Goal: Use online tool/utility: Utilize a website feature to perform a specific function

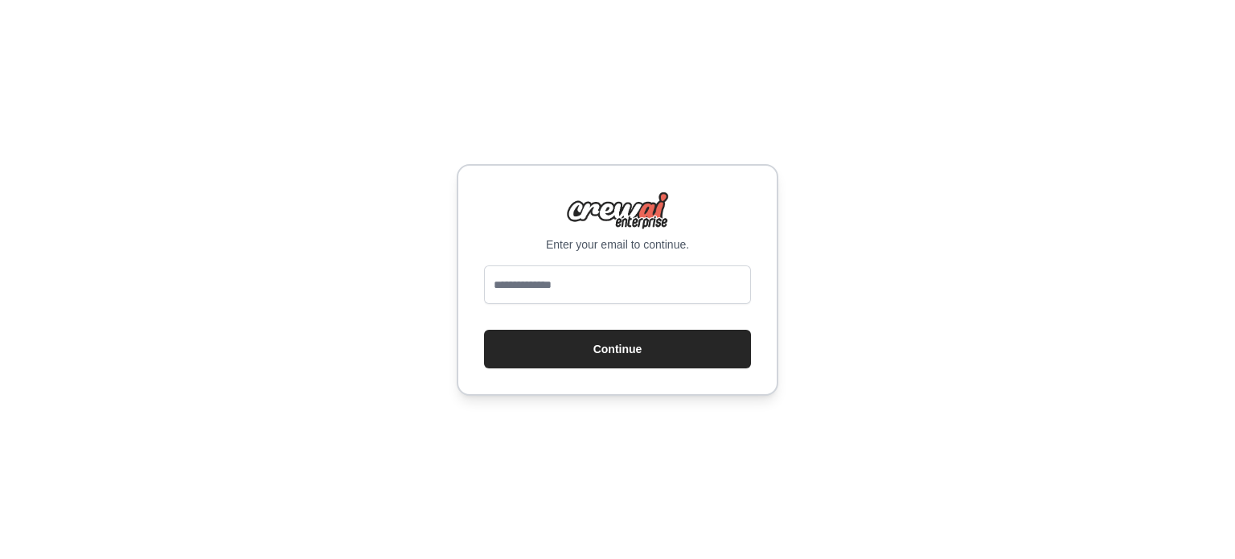
type input "**********"
click at [599, 353] on button "Continue" at bounding box center [617, 349] width 267 height 39
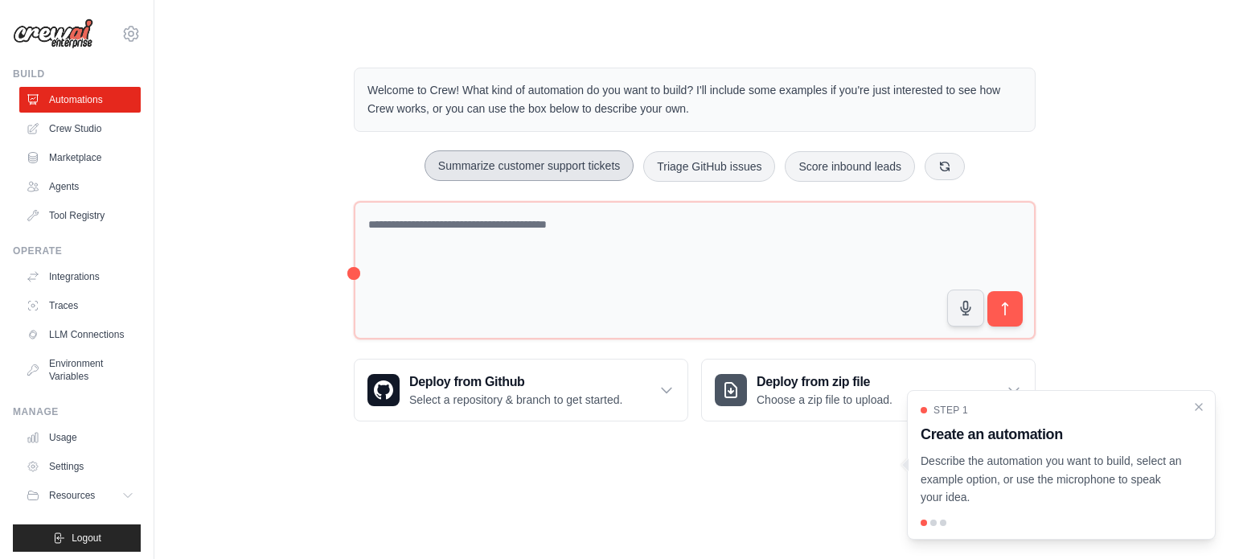
click at [579, 174] on button "Summarize customer support tickets" at bounding box center [529, 165] width 209 height 31
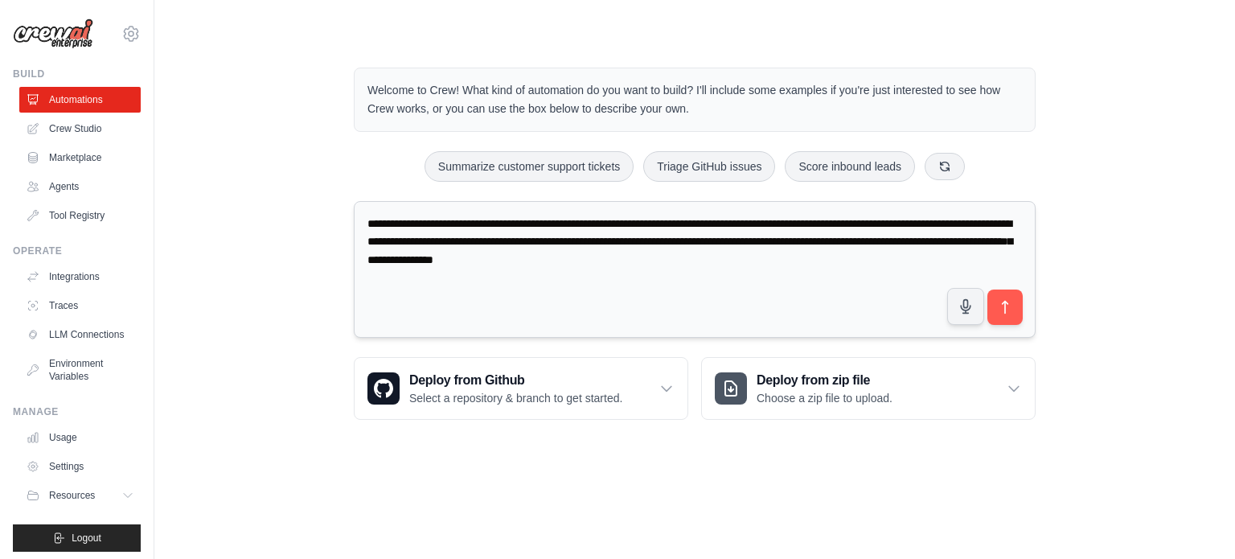
type textarea "**********"
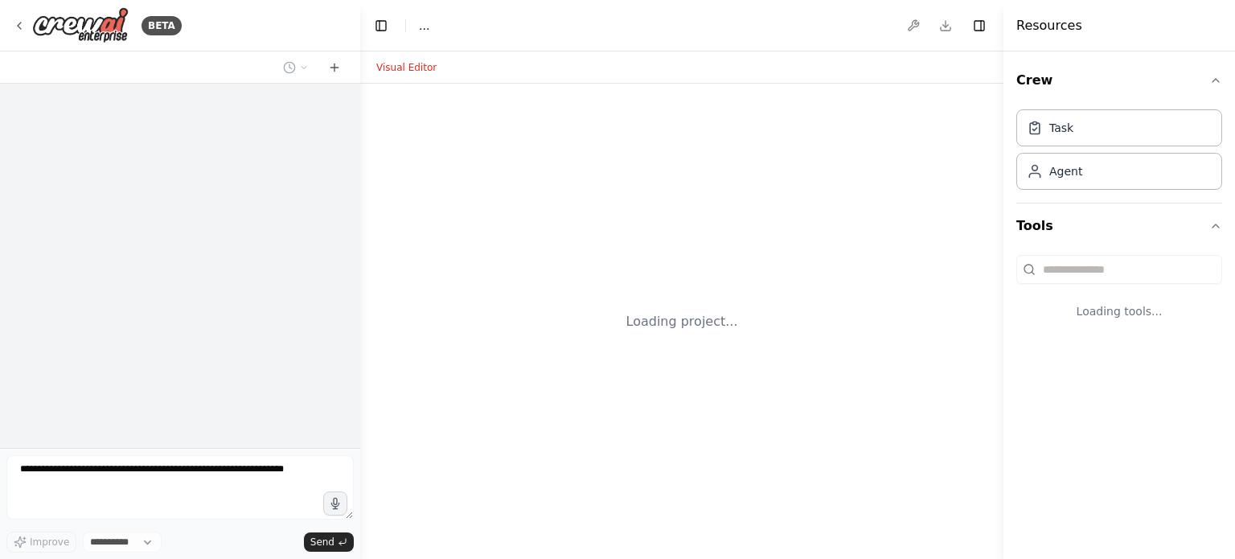
select select "****"
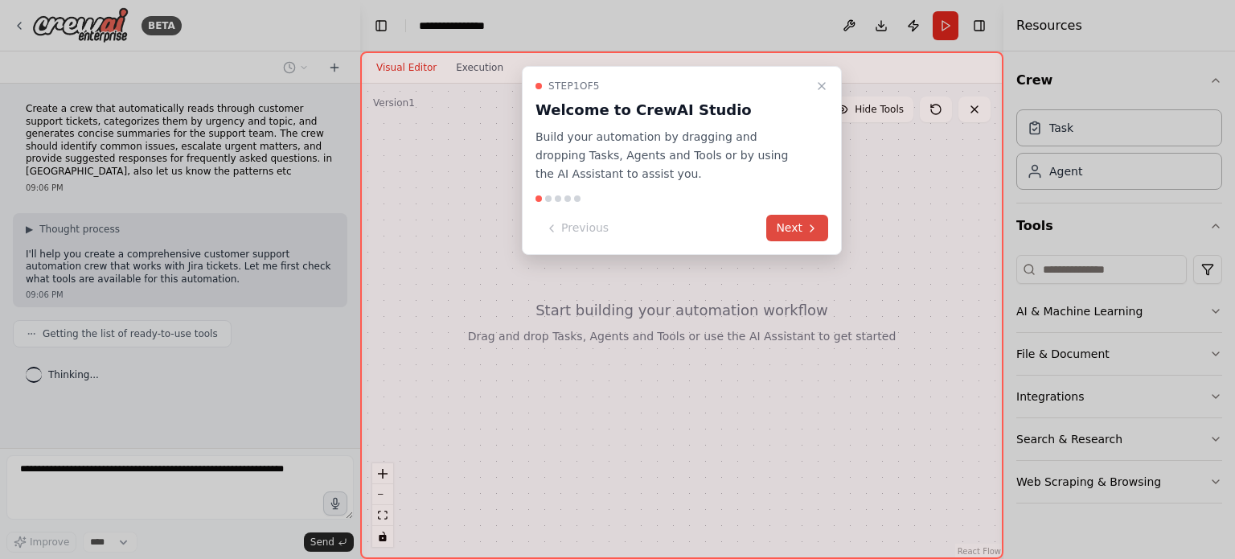
click at [788, 231] on button "Next" at bounding box center [797, 228] width 62 height 27
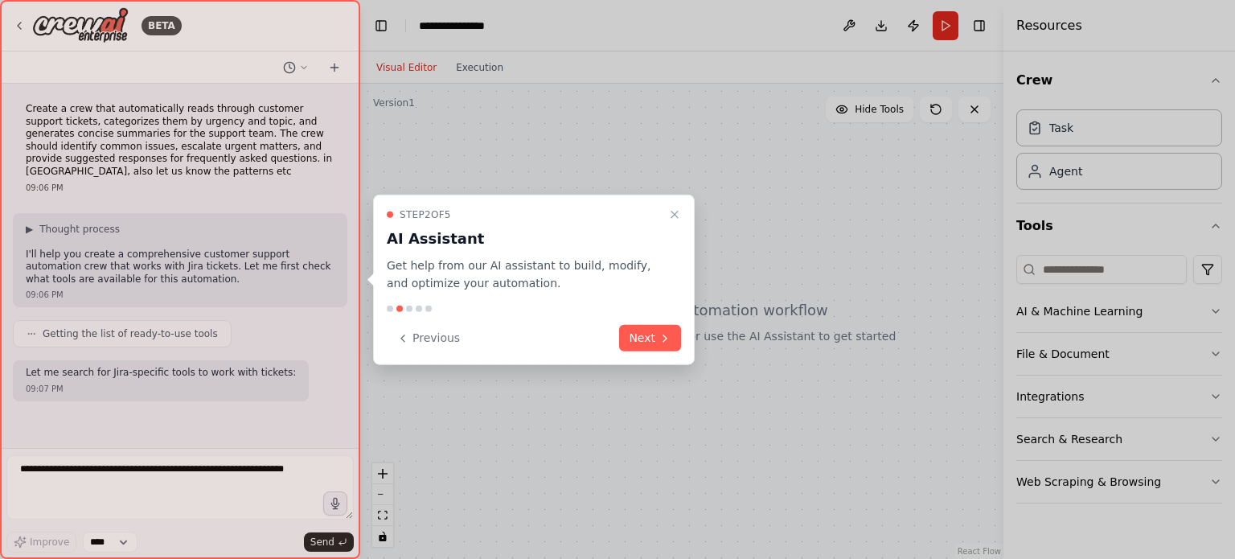
scroll to position [45, 0]
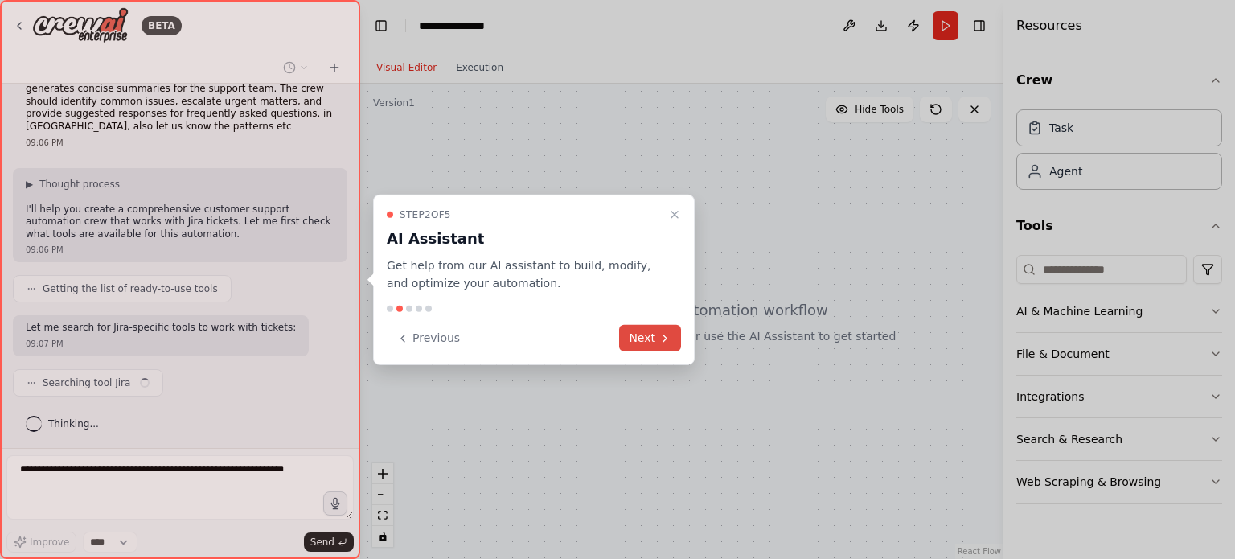
click at [659, 336] on icon at bounding box center [665, 337] width 13 height 13
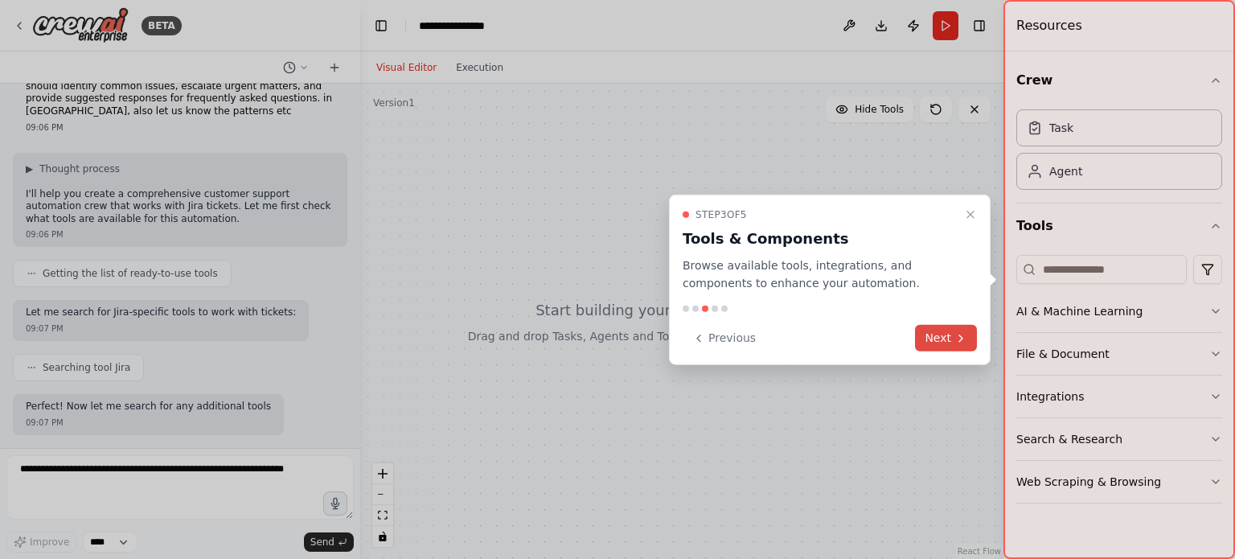
click at [942, 343] on button "Next" at bounding box center [946, 338] width 62 height 27
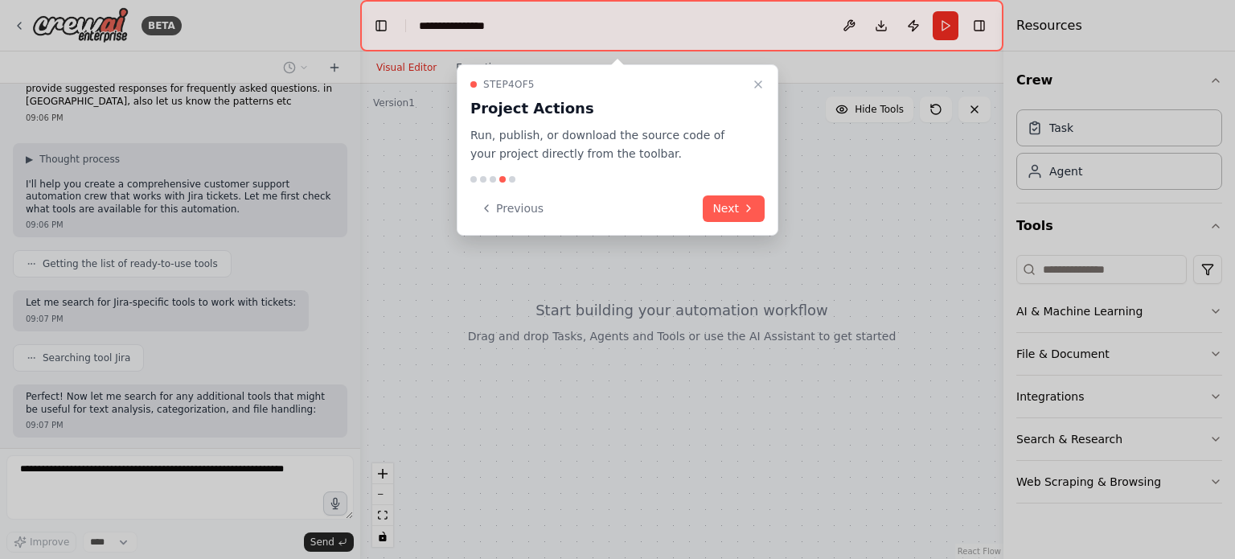
scroll to position [151, 0]
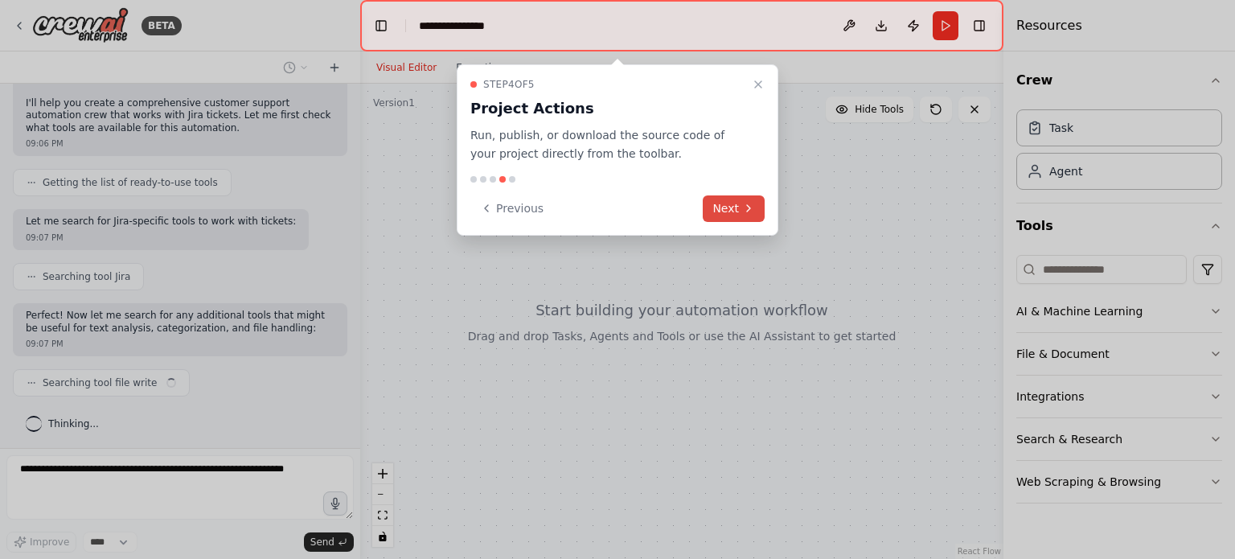
click at [739, 208] on button "Next" at bounding box center [734, 208] width 62 height 27
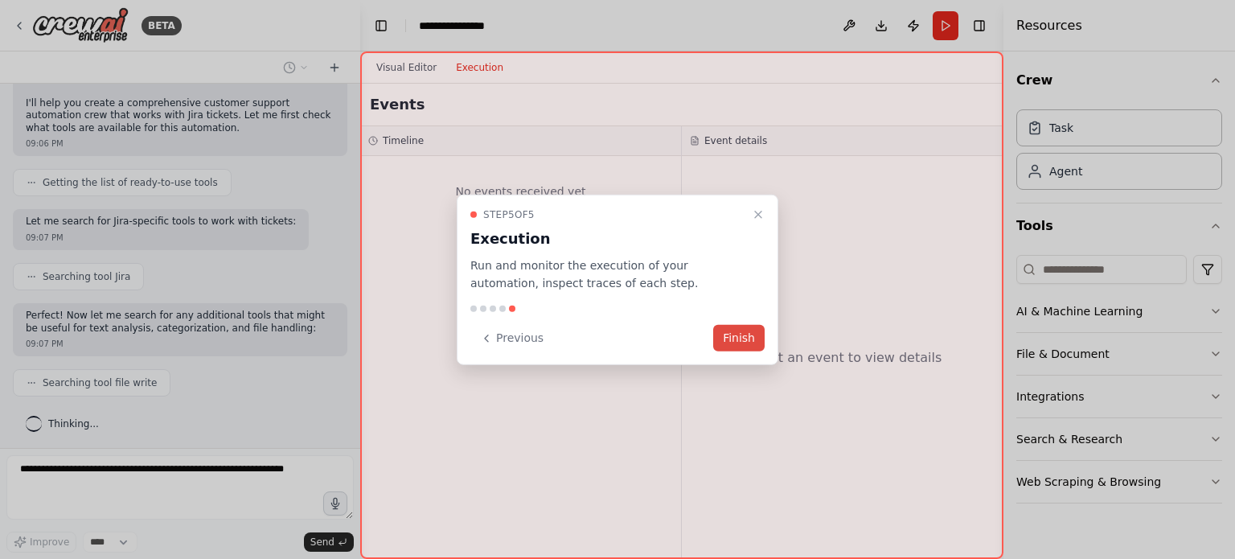
click at [739, 341] on button "Finish" at bounding box center [738, 338] width 51 height 27
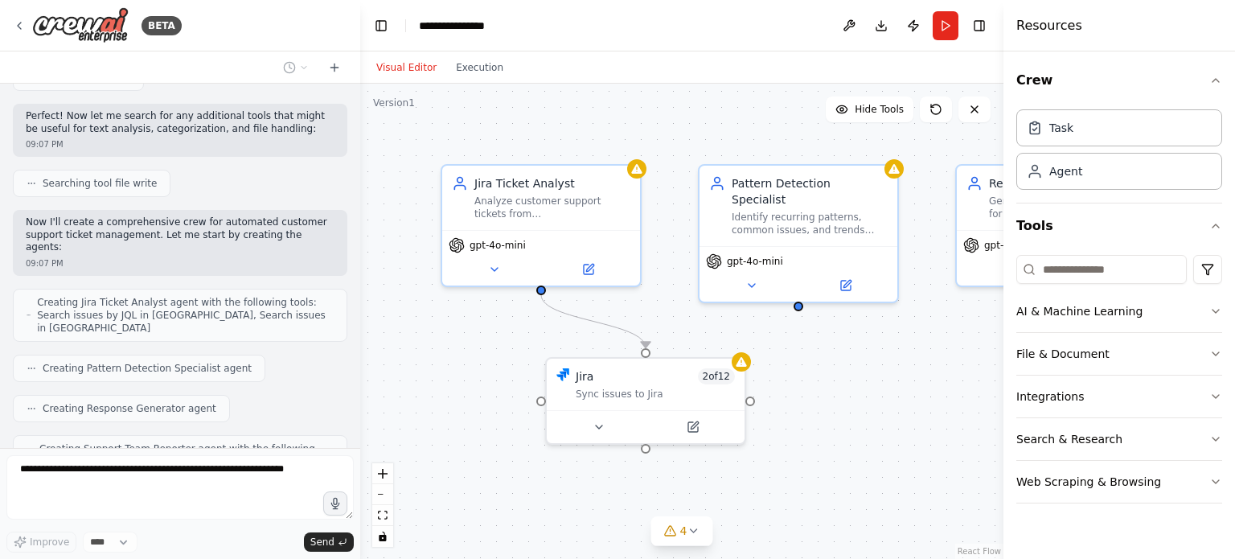
scroll to position [403, 0]
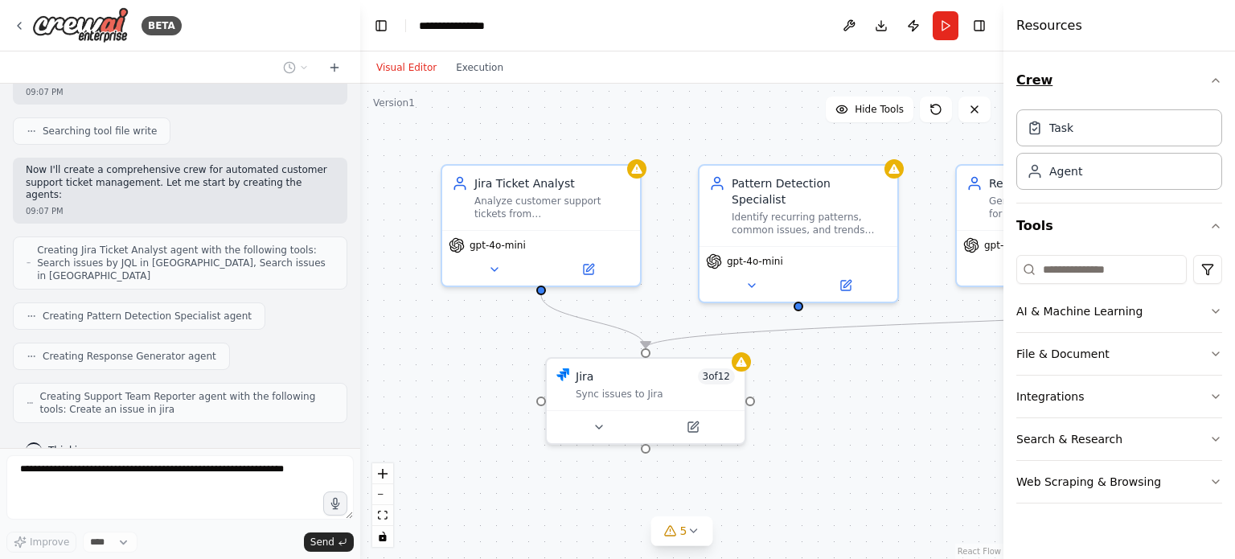
click at [1215, 76] on icon "button" at bounding box center [1216, 80] width 13 height 13
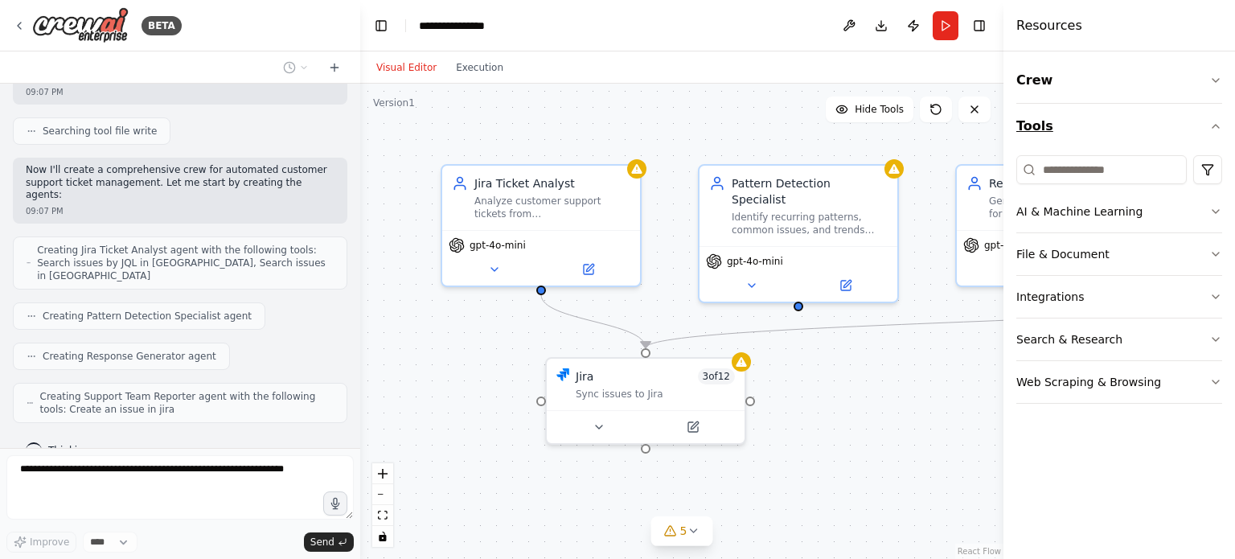
click at [1216, 125] on icon "button" at bounding box center [1216, 126] width 13 height 13
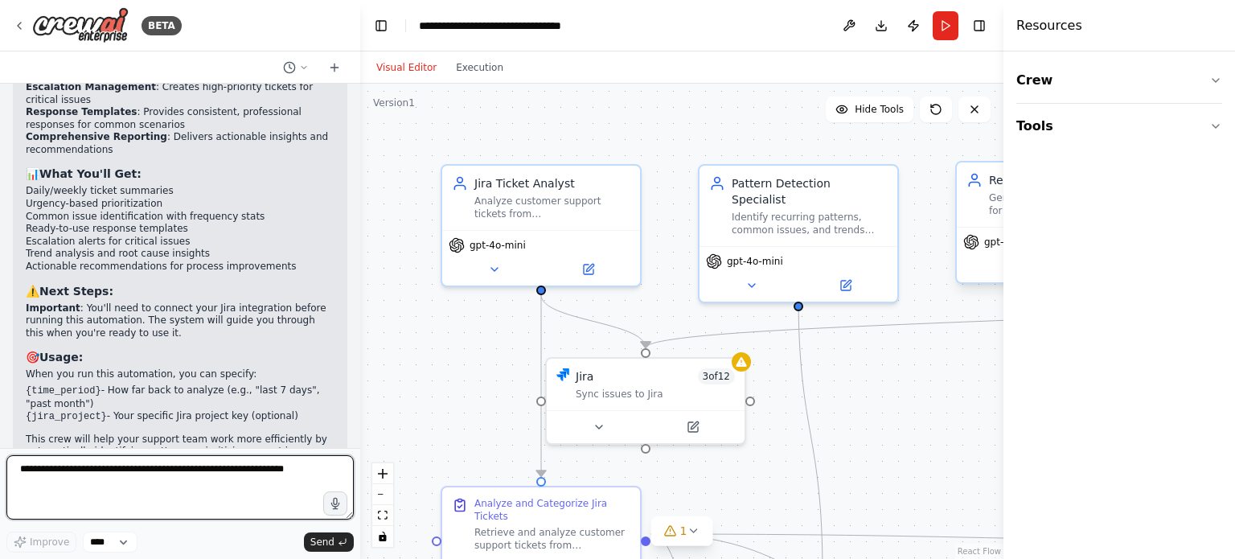
scroll to position [1723, 0]
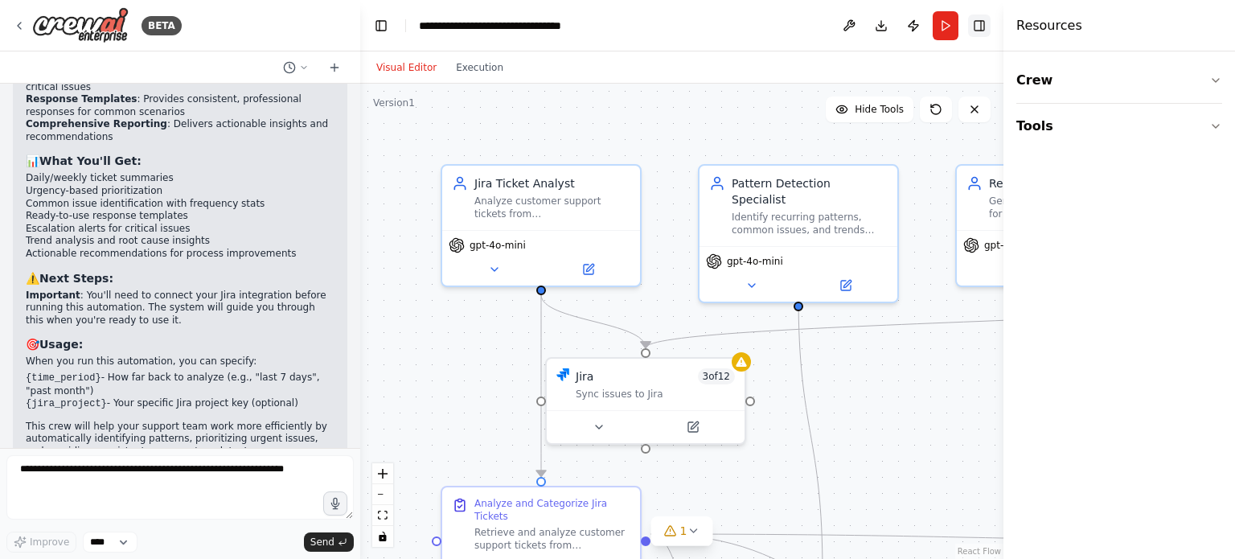
click at [981, 23] on button "Toggle Right Sidebar" at bounding box center [979, 25] width 23 height 23
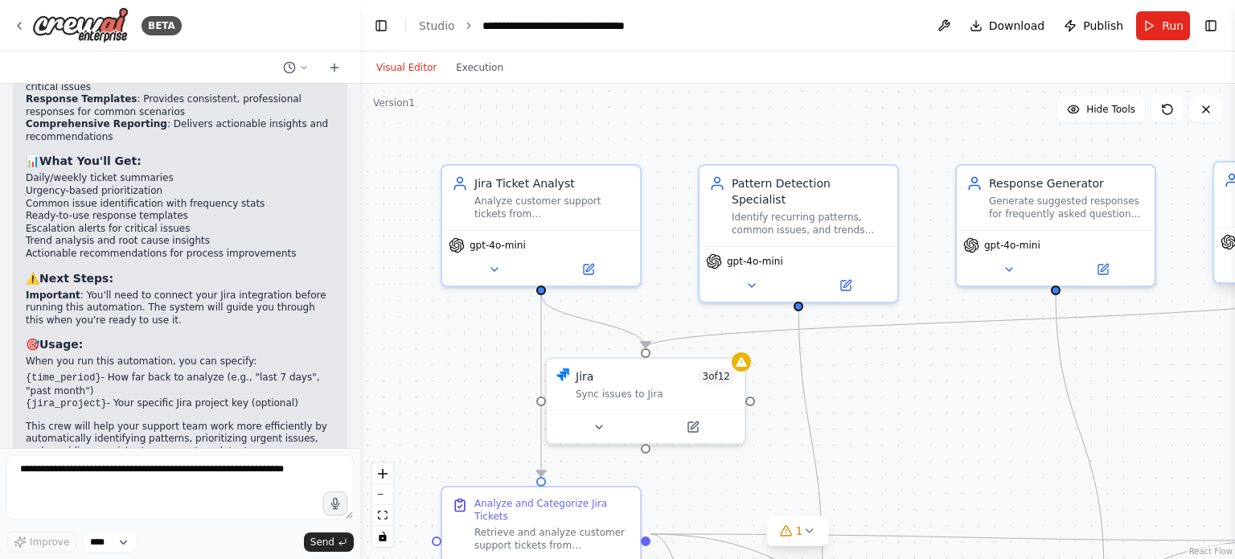
click at [383, 495] on button "zoom out" at bounding box center [382, 494] width 21 height 21
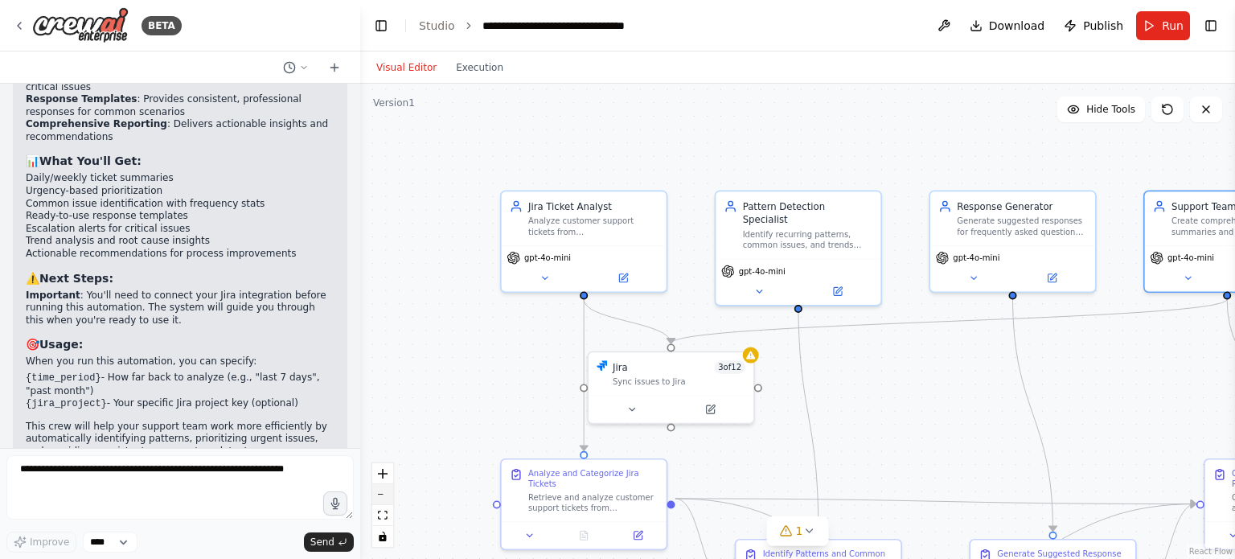
click at [383, 495] on button "zoom out" at bounding box center [382, 494] width 21 height 21
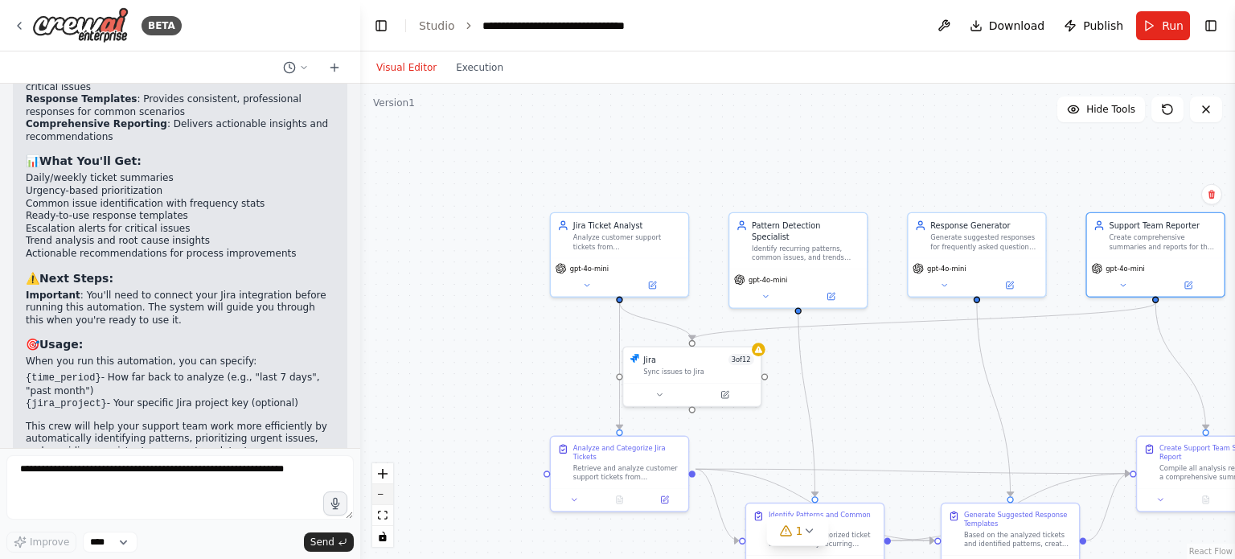
click at [383, 495] on button "zoom out" at bounding box center [382, 494] width 21 height 21
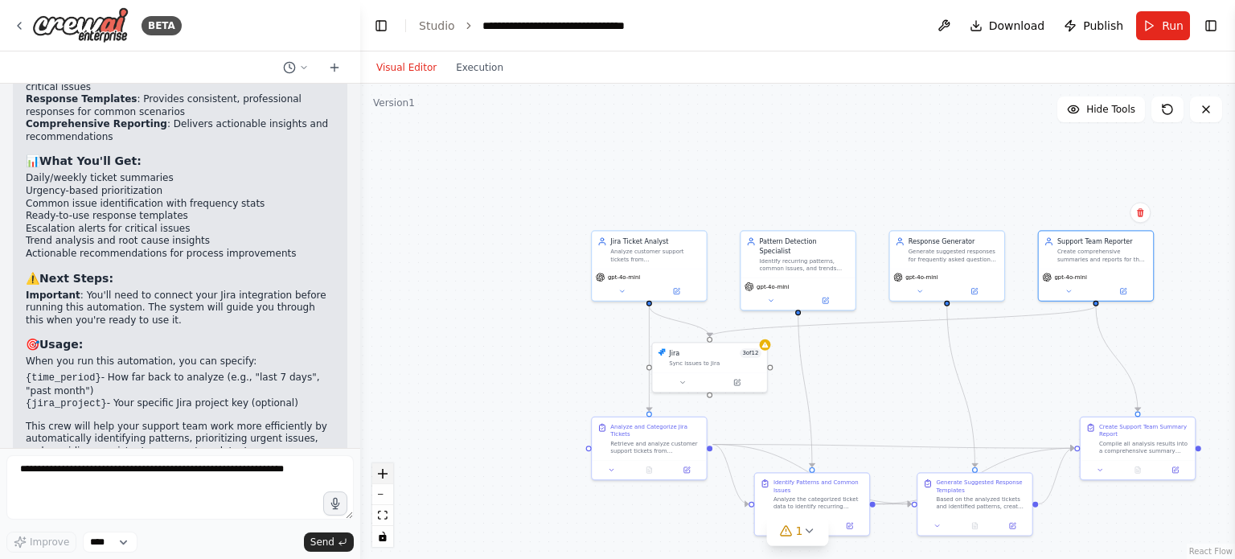
click at [380, 475] on icon "zoom in" at bounding box center [383, 474] width 10 height 10
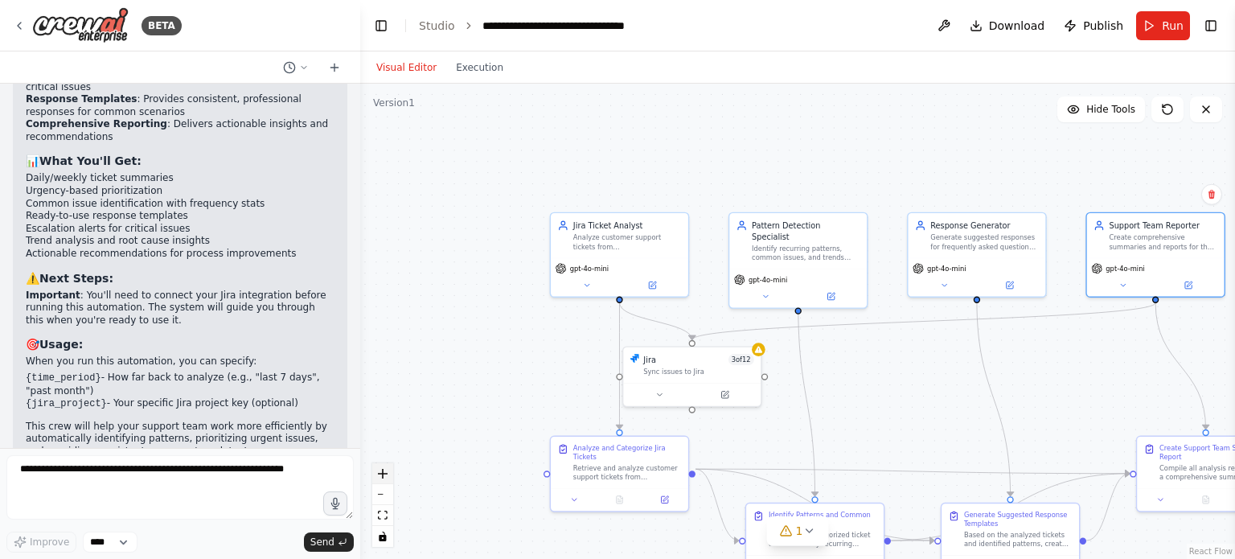
click at [380, 475] on icon "zoom in" at bounding box center [383, 474] width 10 height 10
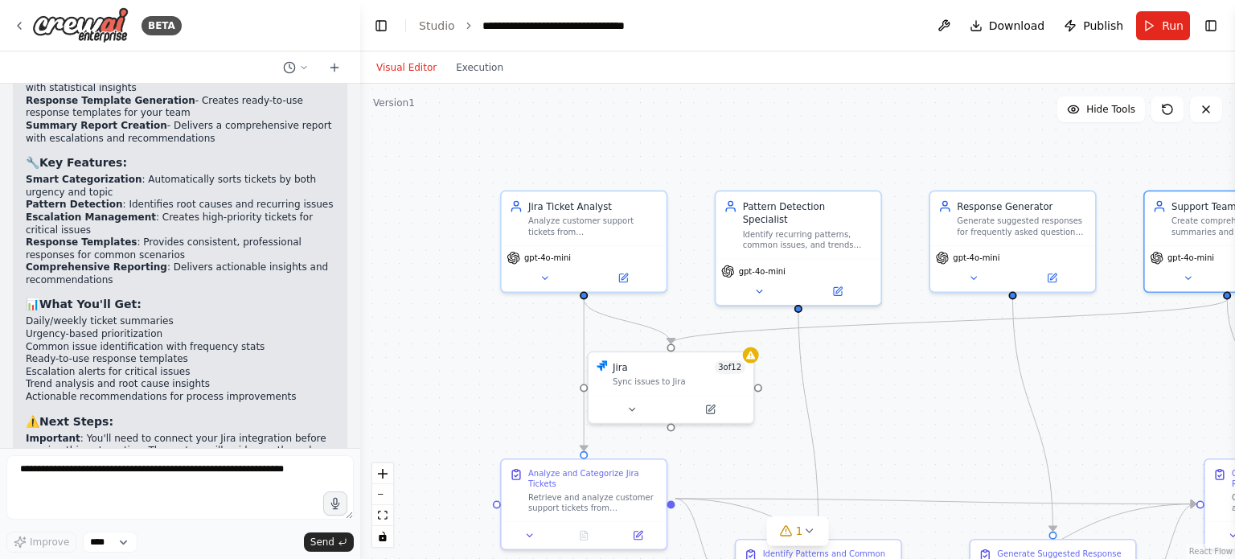
scroll to position [1521, 0]
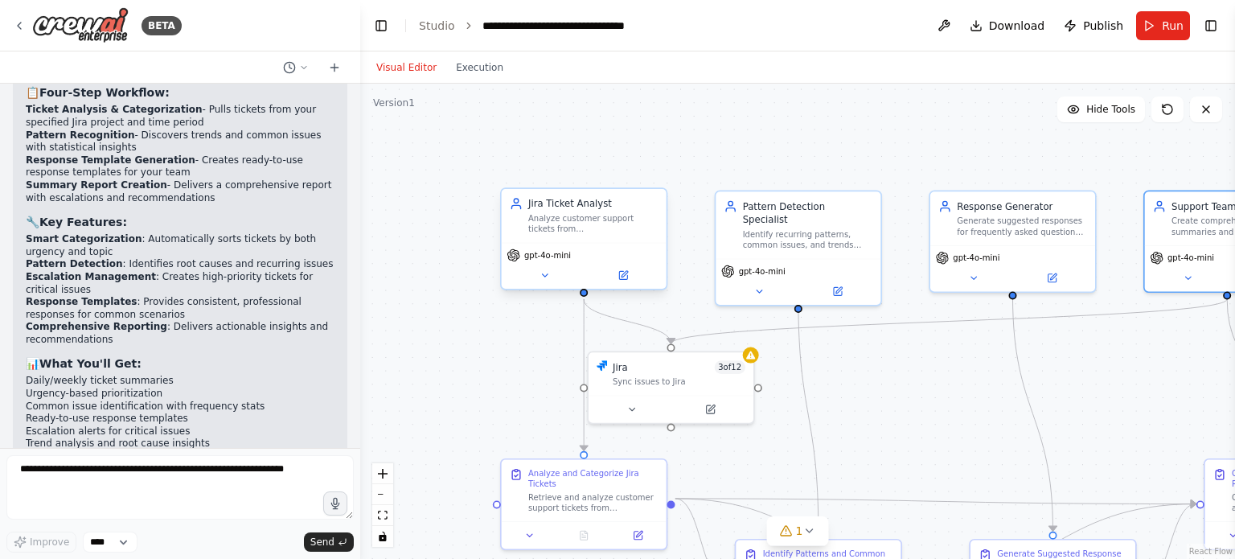
click at [602, 237] on div "Jira Ticket Analyst Analyze customer support tickets from [GEOGRAPHIC_DATA], ca…" at bounding box center [584, 216] width 165 height 54
click at [624, 278] on icon at bounding box center [623, 275] width 8 height 8
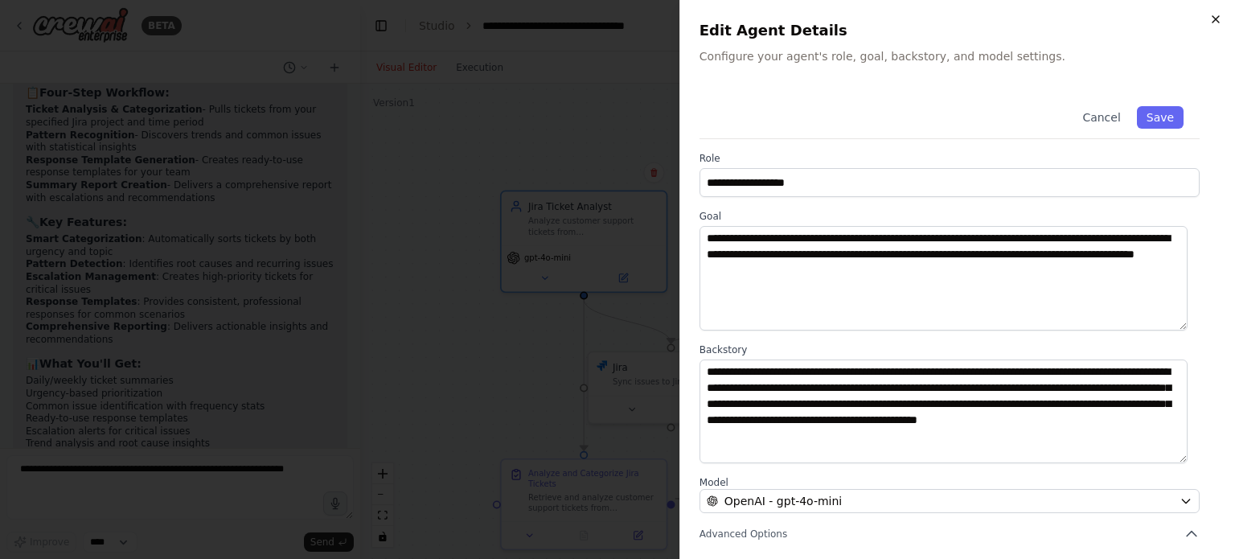
click at [1216, 14] on icon "button" at bounding box center [1216, 19] width 13 height 13
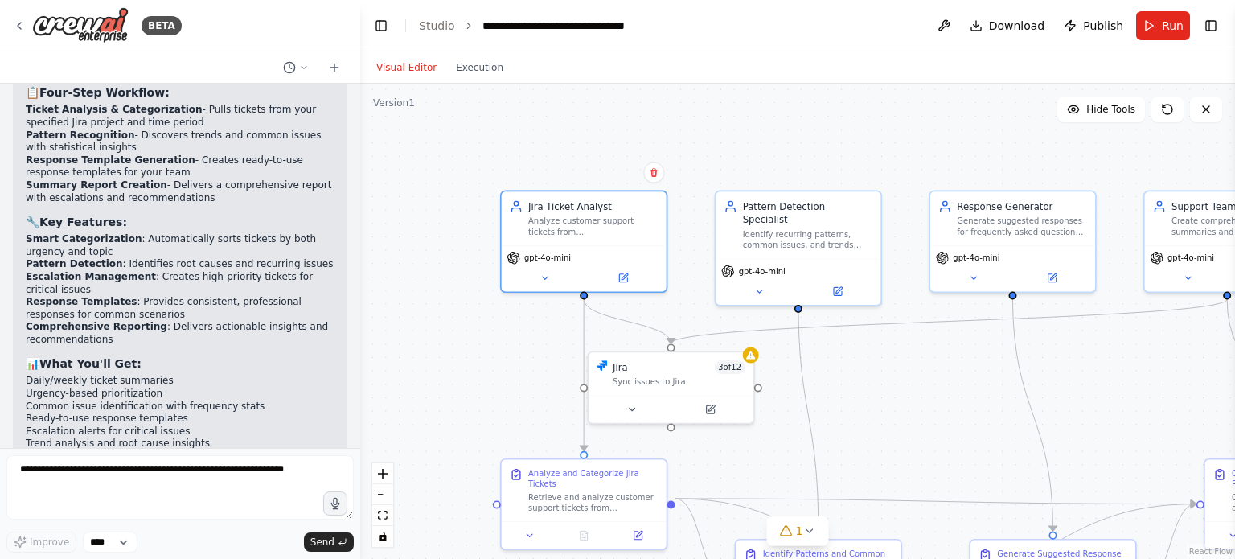
click at [347, 138] on div "Create a crew that automatically reads through customer support tickets, catego…" at bounding box center [180, 266] width 360 height 364
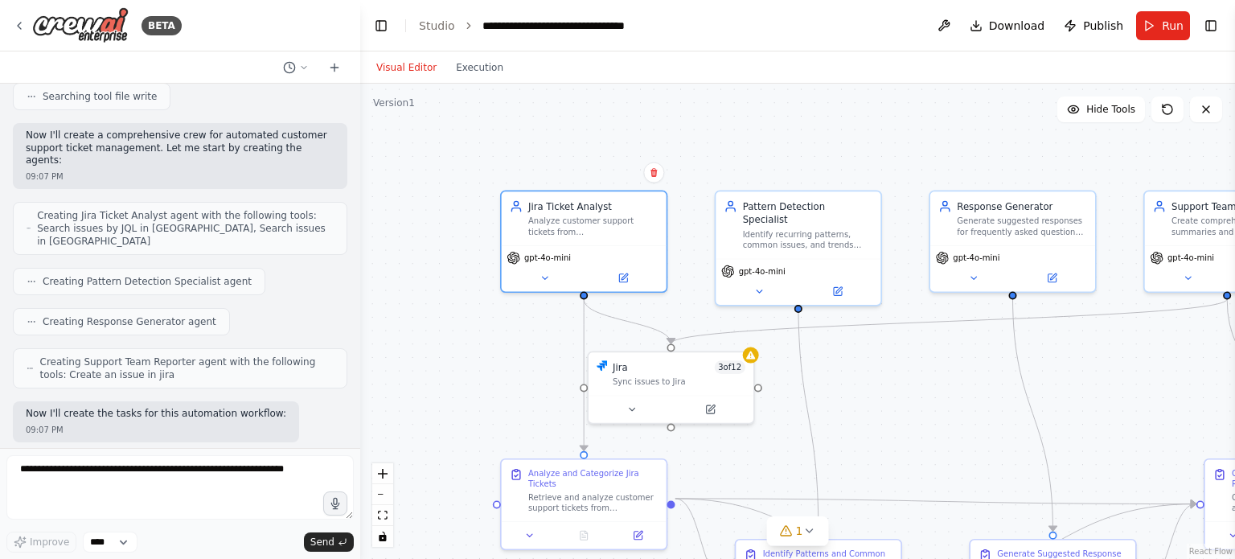
scroll to position [0, 0]
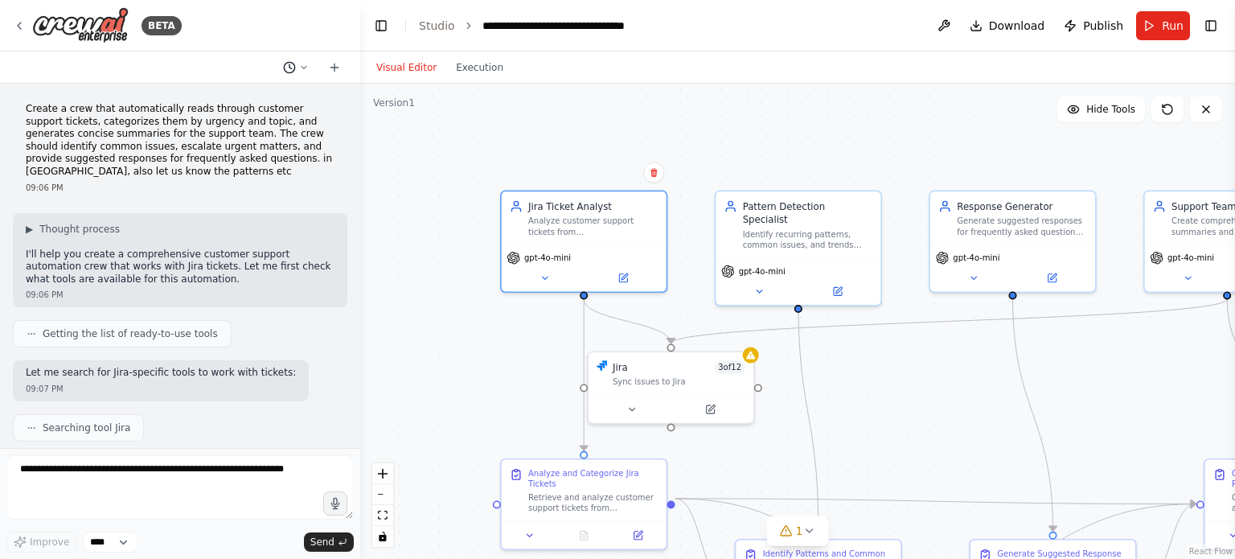
click at [306, 66] on icon at bounding box center [304, 67] width 5 height 2
click at [332, 71] on div at bounding box center [180, 279] width 360 height 559
click at [332, 71] on icon at bounding box center [334, 67] width 13 height 13
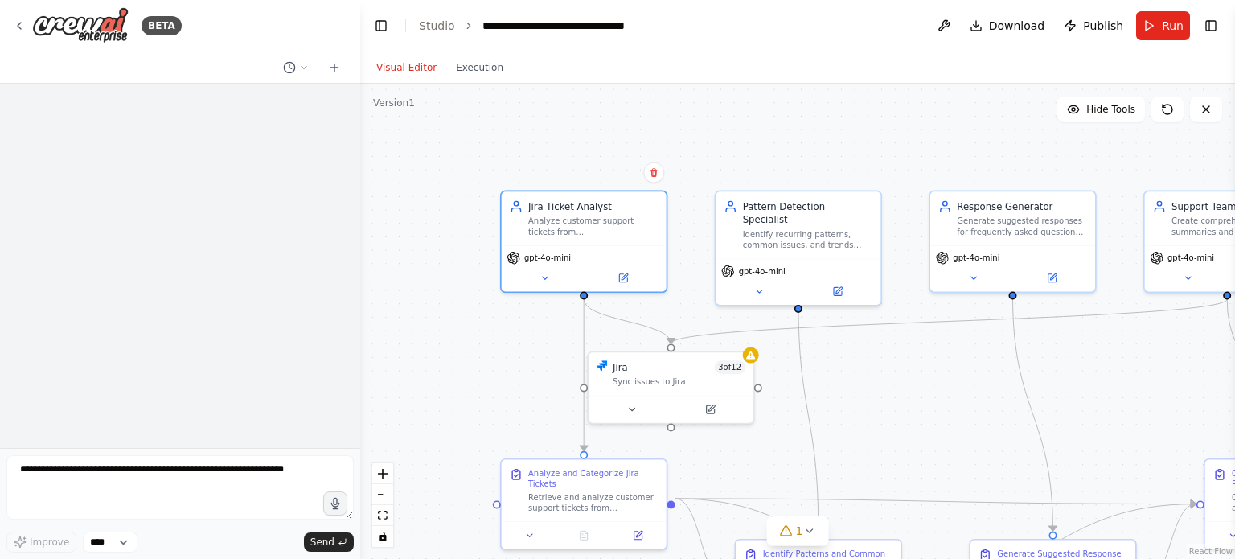
click at [332, 71] on icon at bounding box center [334, 67] width 13 height 13
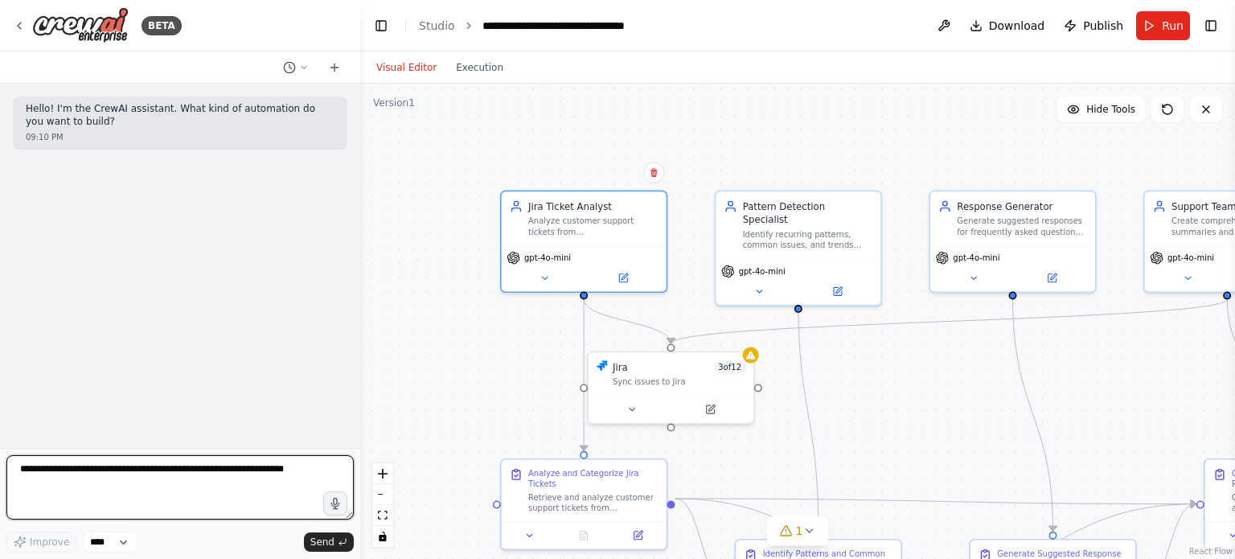
click at [117, 499] on textarea at bounding box center [179, 487] width 347 height 64
type textarea "**********"
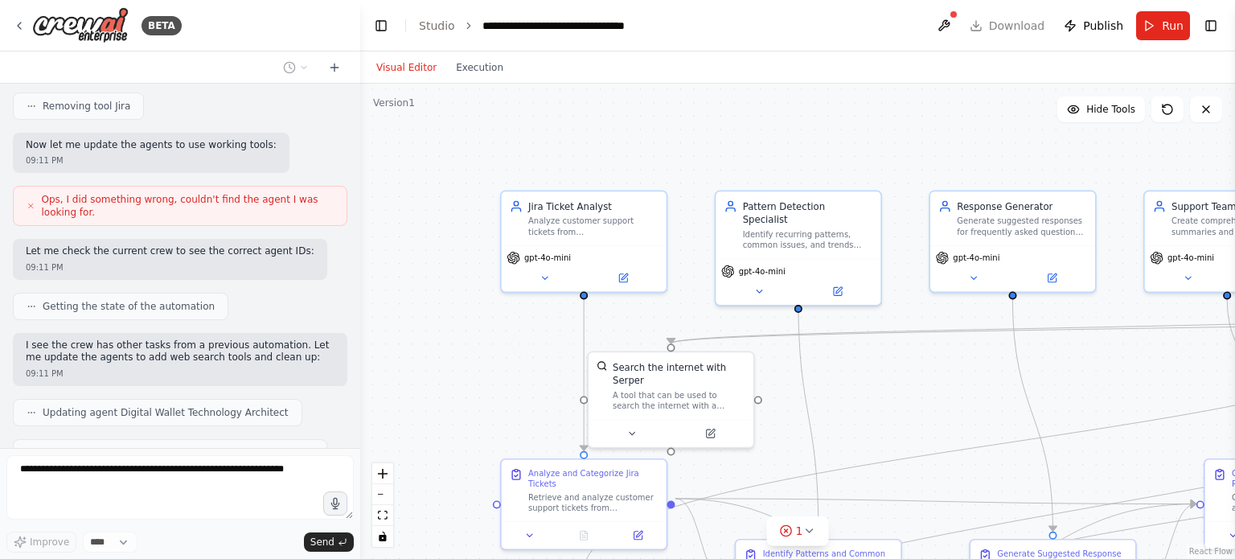
scroll to position [1284, 0]
